Goal: Task Accomplishment & Management: Manage account settings

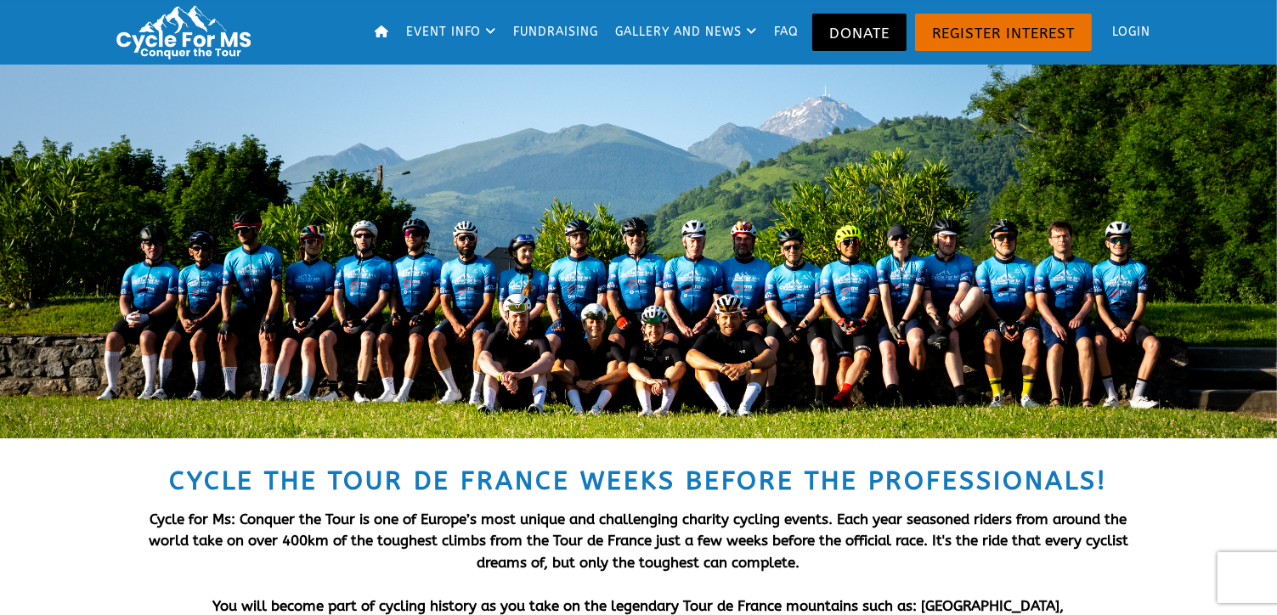
click at [1133, 34] on link "Login" at bounding box center [1126, 32] width 61 height 56
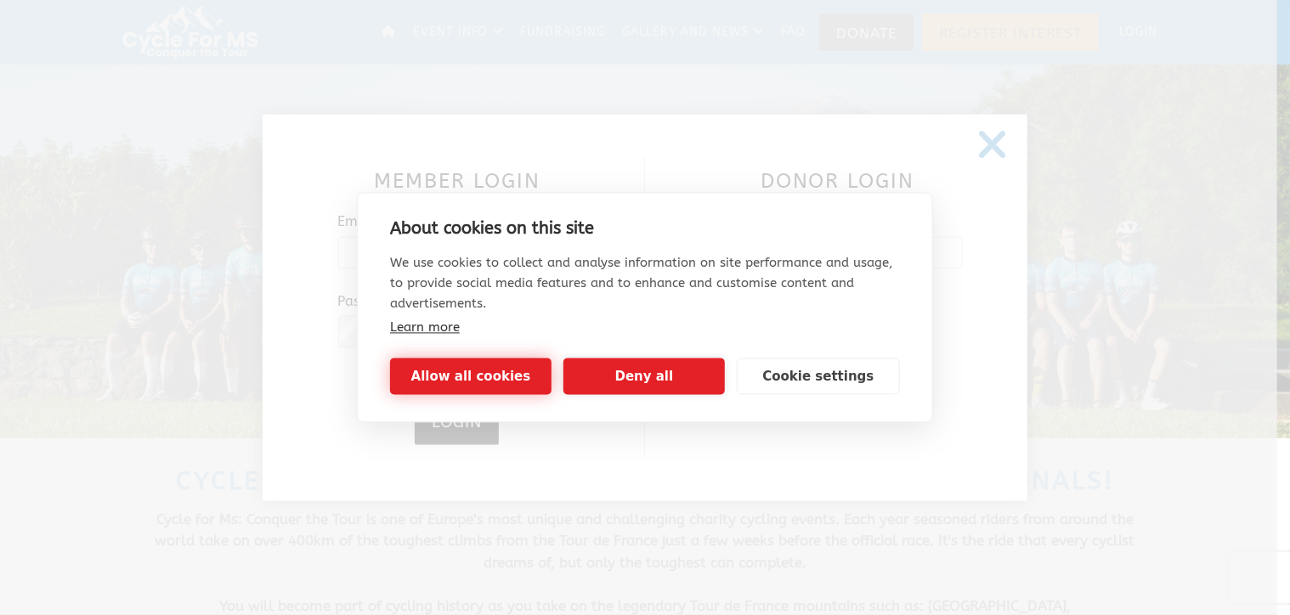
click at [506, 363] on button "Allow all cookies" at bounding box center [470, 377] width 161 height 37
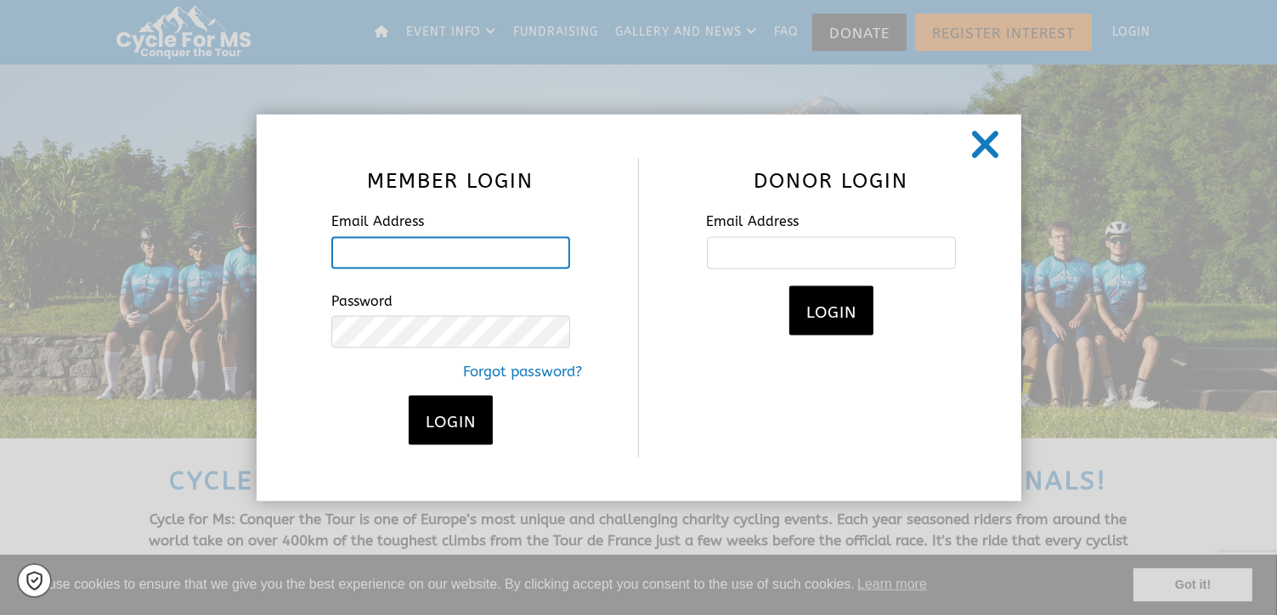
click at [394, 252] on input "Email Address" at bounding box center [450, 252] width 239 height 32
type input "[EMAIL_ADDRESS][PERSON_NAME][DOMAIN_NAME]"
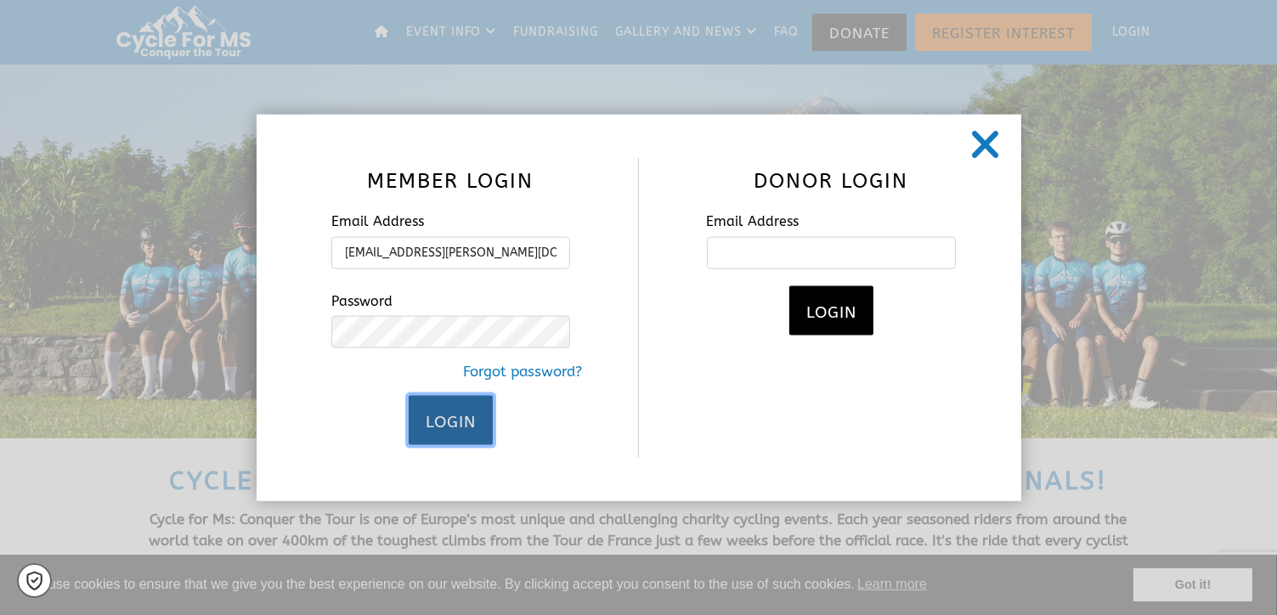
click at [435, 418] on span "Login" at bounding box center [451, 421] width 50 height 19
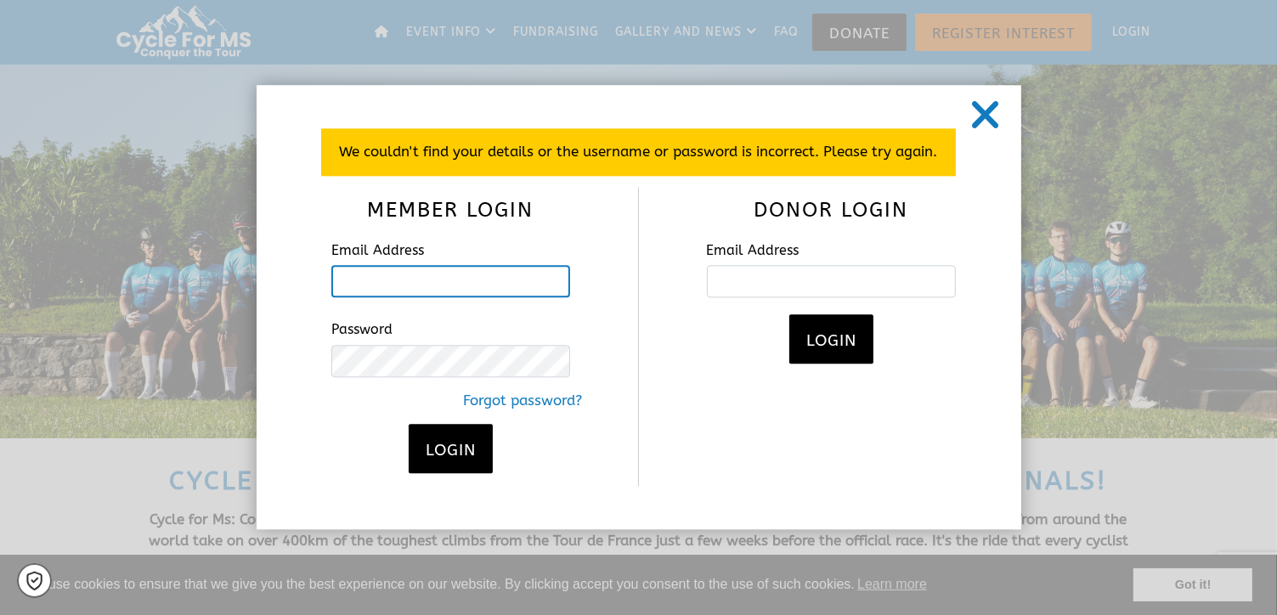
type input "[EMAIL_ADDRESS][PERSON_NAME][DOMAIN_NAME]"
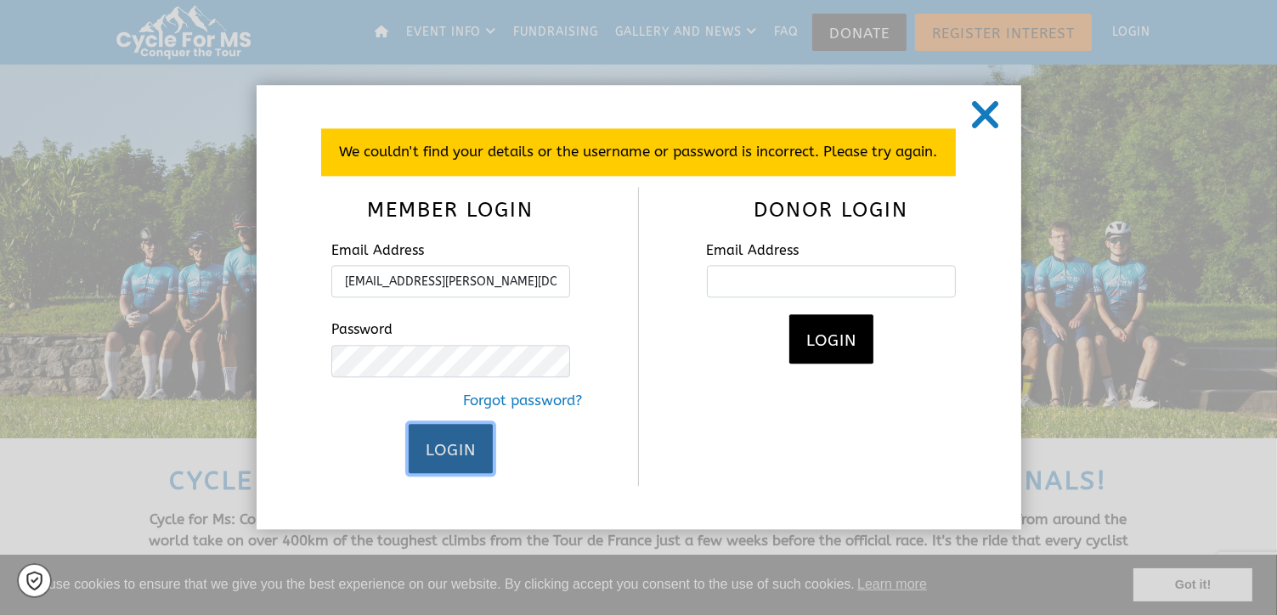
click at [452, 454] on span "Login" at bounding box center [451, 450] width 50 height 19
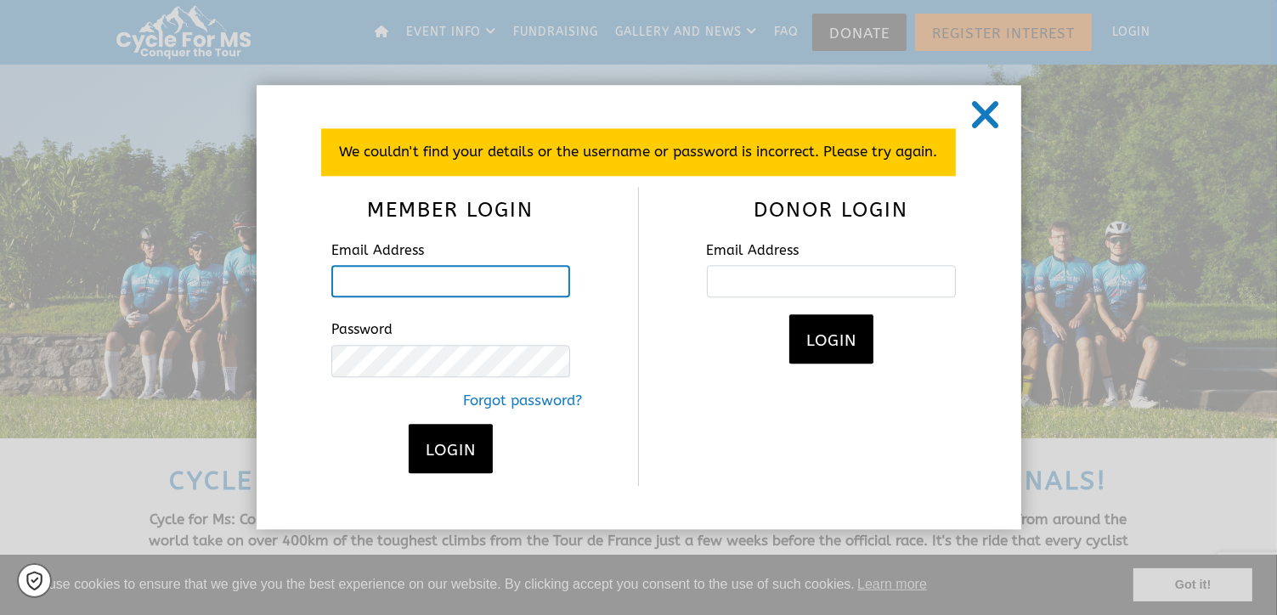
type input "[EMAIL_ADDRESS][PERSON_NAME][DOMAIN_NAME]"
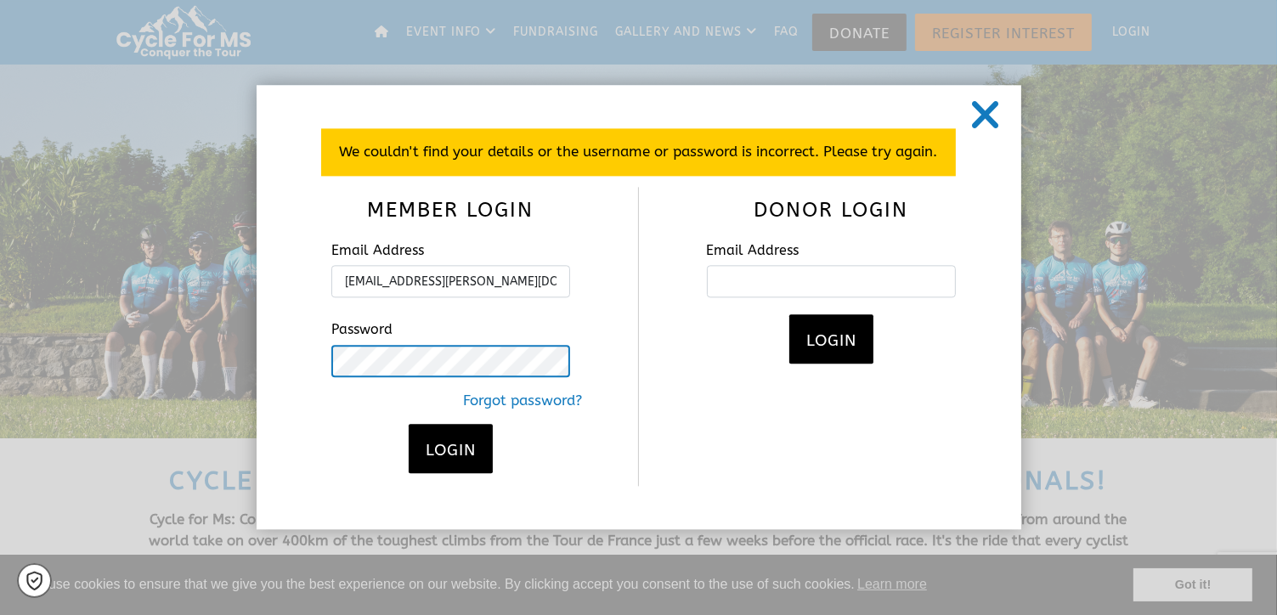
click at [409, 424] on button "Login" at bounding box center [451, 448] width 84 height 49
click at [986, 115] on icon at bounding box center [985, 114] width 31 height 42
